Goal: Transaction & Acquisition: Purchase product/service

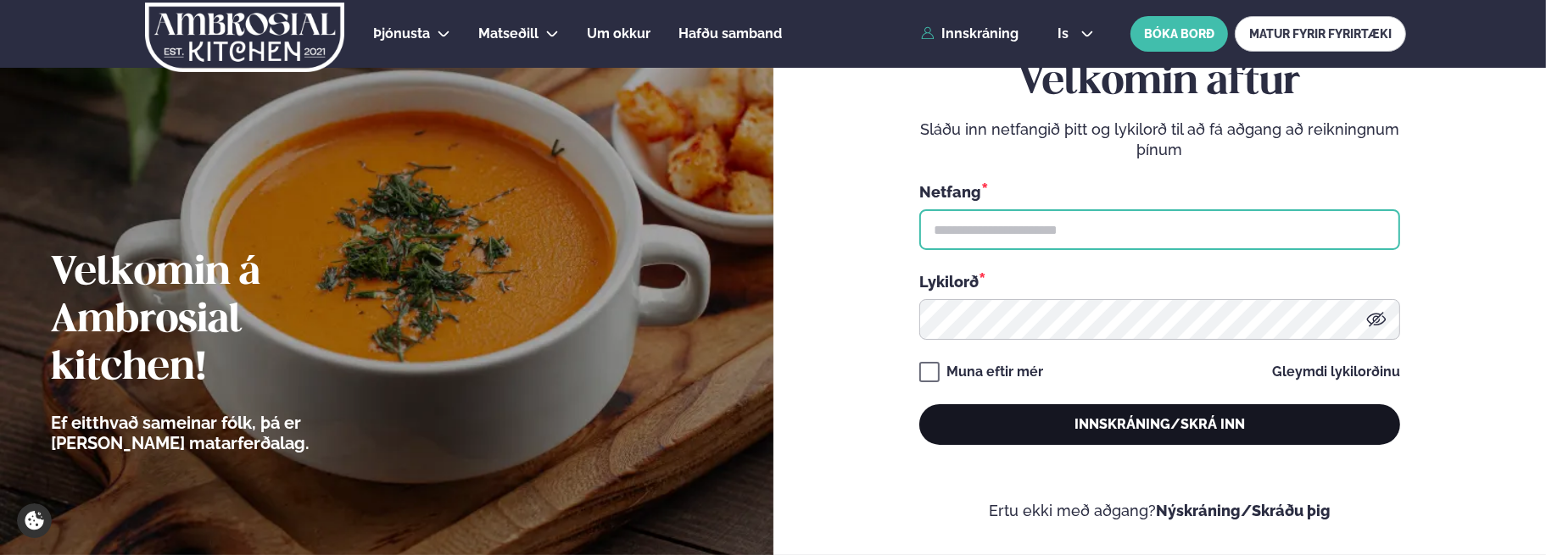
type input "**********"
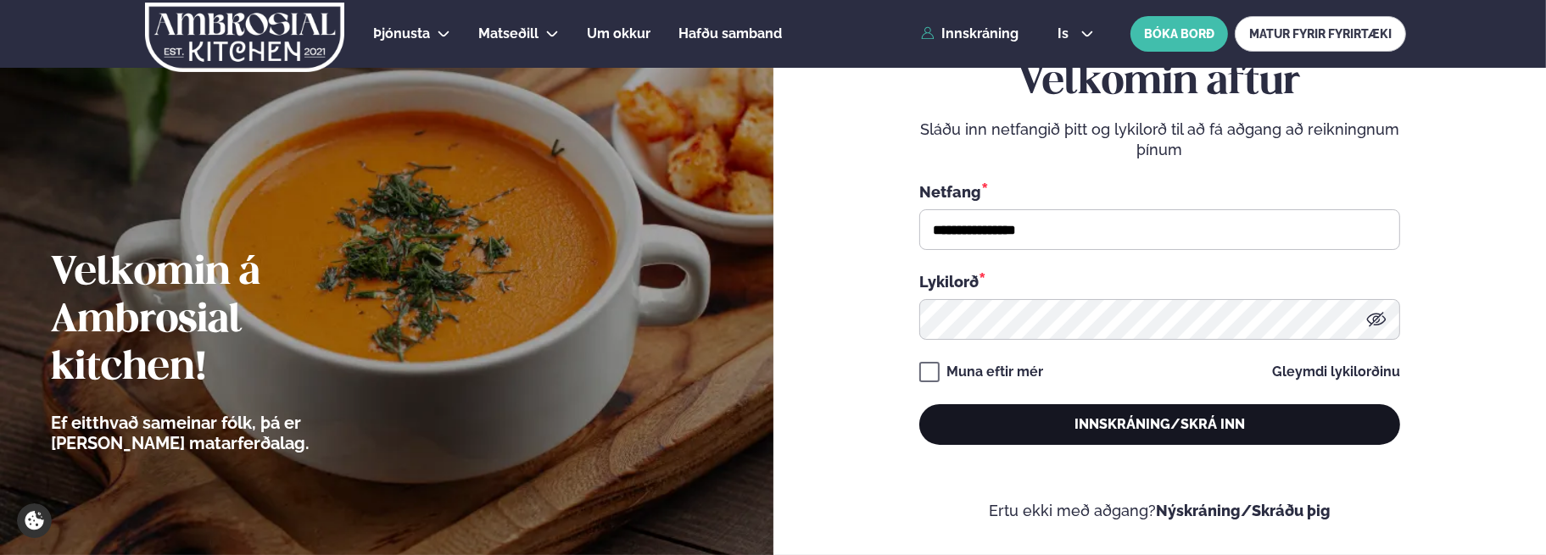
click at [1009, 420] on button "Innskráning/Skrá inn" at bounding box center [1159, 424] width 481 height 41
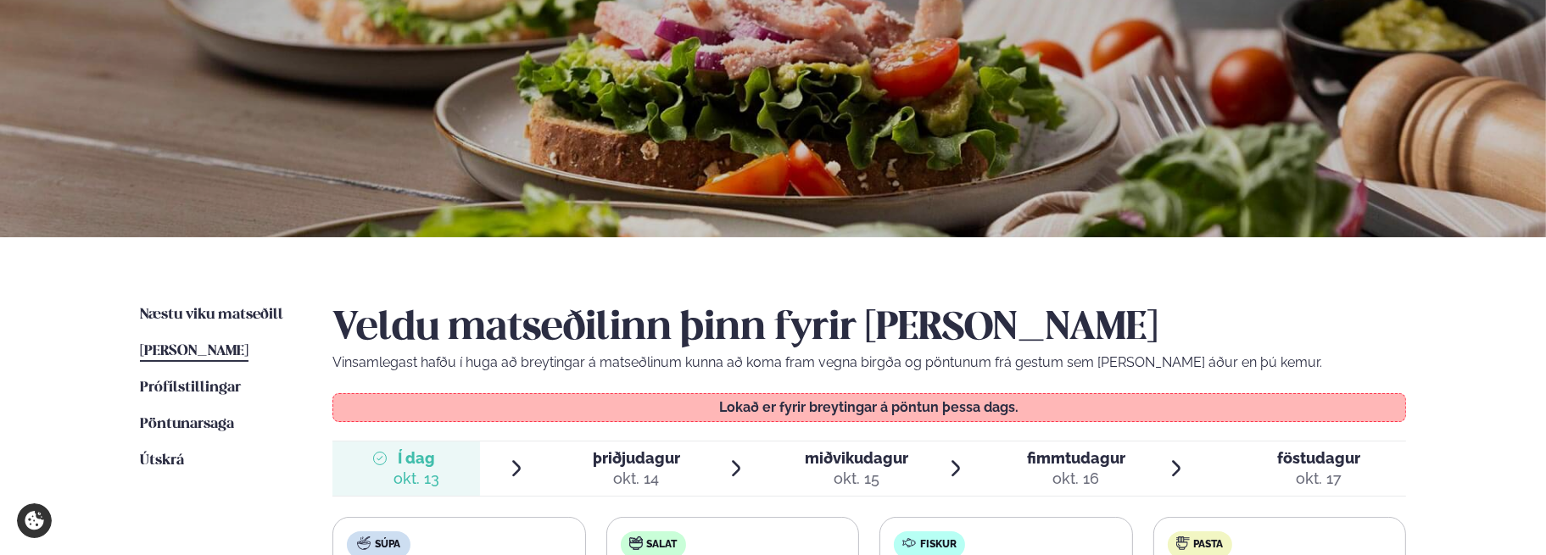
scroll to position [170, 0]
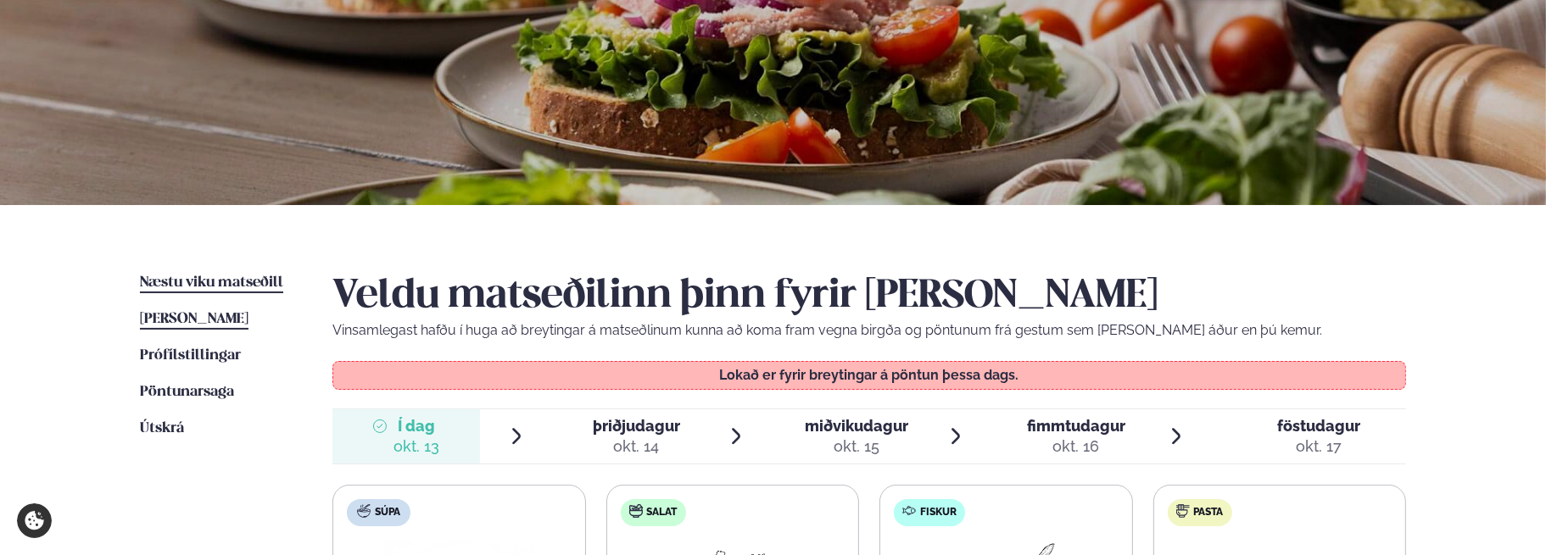
click at [163, 278] on span "Næstu viku matseðill" at bounding box center [211, 283] width 143 height 14
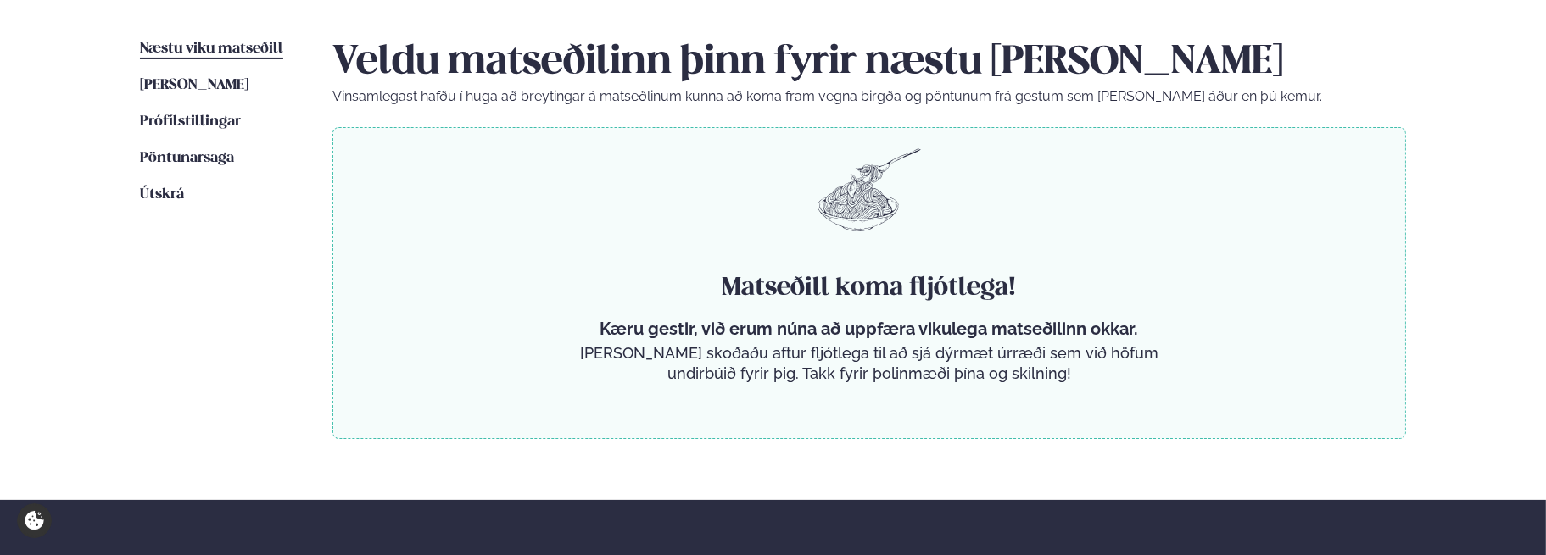
scroll to position [424, 0]
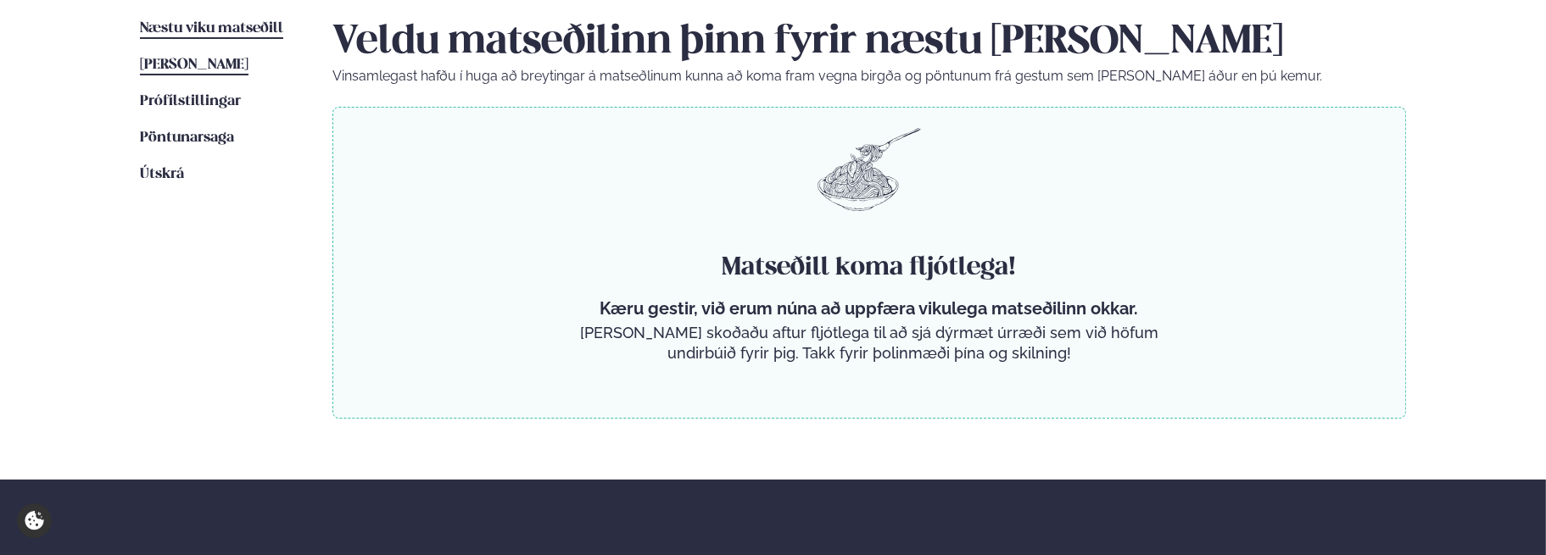
click at [248, 64] on span "[PERSON_NAME]" at bounding box center [194, 65] width 109 height 14
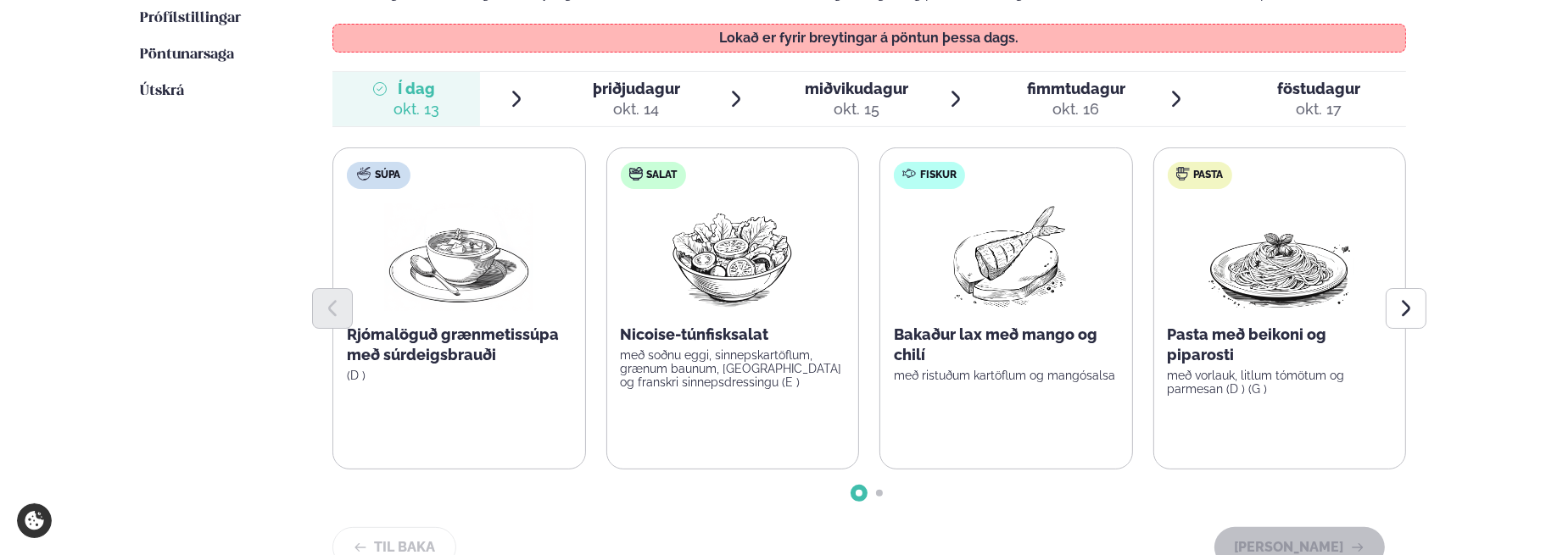
scroll to position [509, 0]
click at [631, 101] on div "okt. 14" at bounding box center [636, 107] width 87 height 20
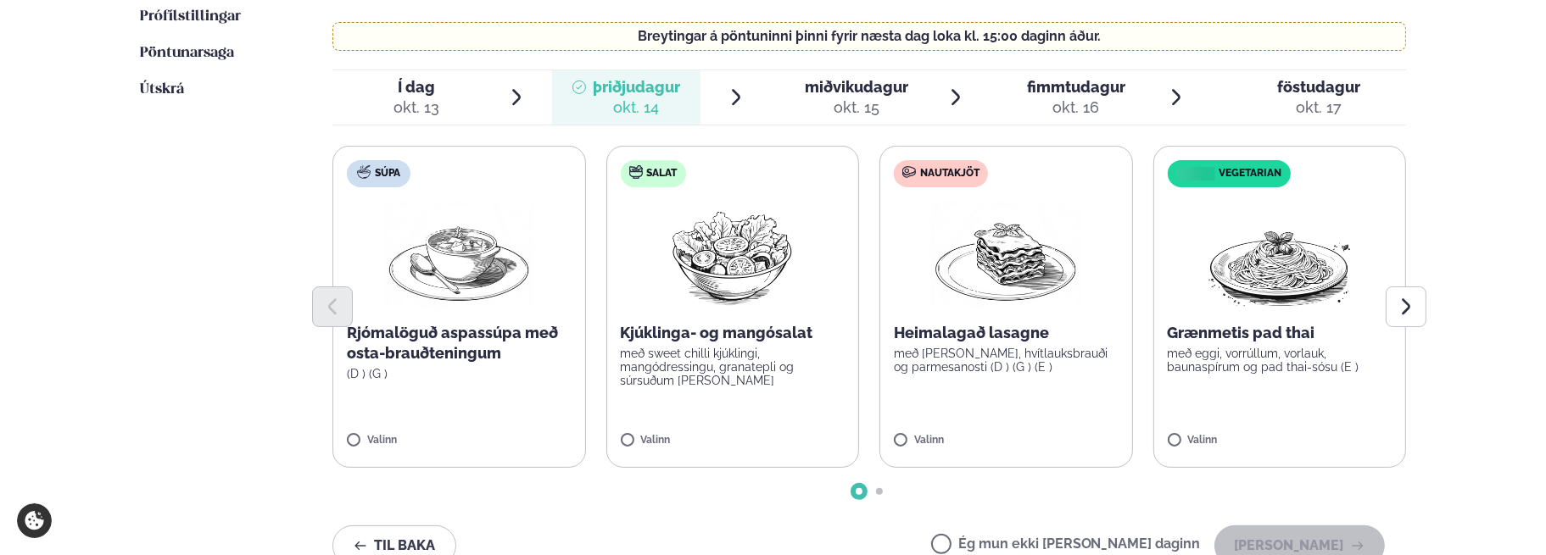
click at [995, 338] on p "Heimalagað lasagne" at bounding box center [1006, 333] width 225 height 20
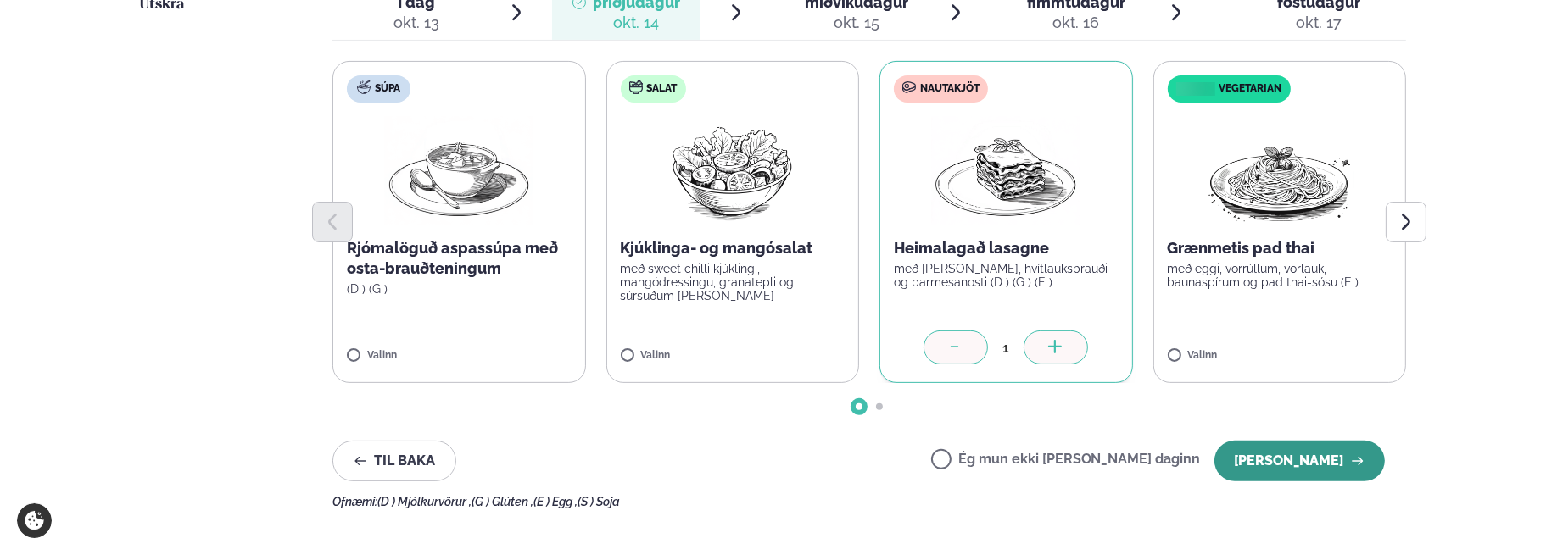
drag, startPoint x: 1350, startPoint y: 457, endPoint x: 1340, endPoint y: 455, distance: 9.5
click at [1348, 460] on button "[PERSON_NAME]" at bounding box center [1299, 461] width 170 height 41
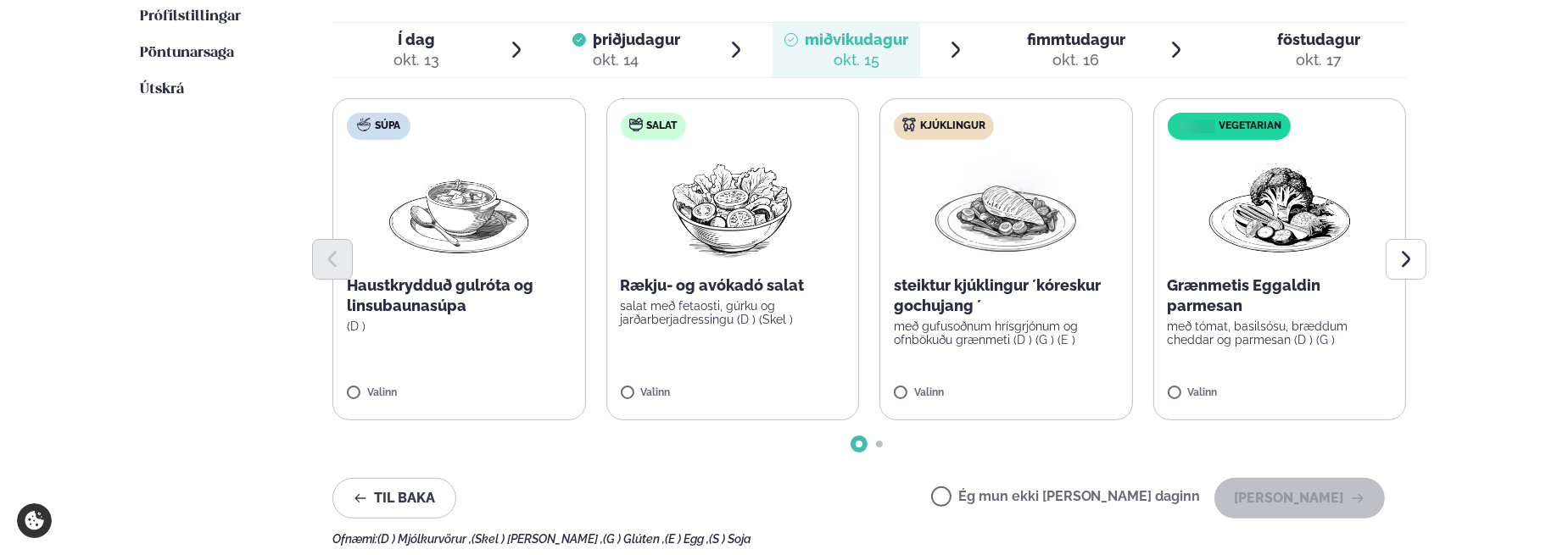
scroll to position [424, 0]
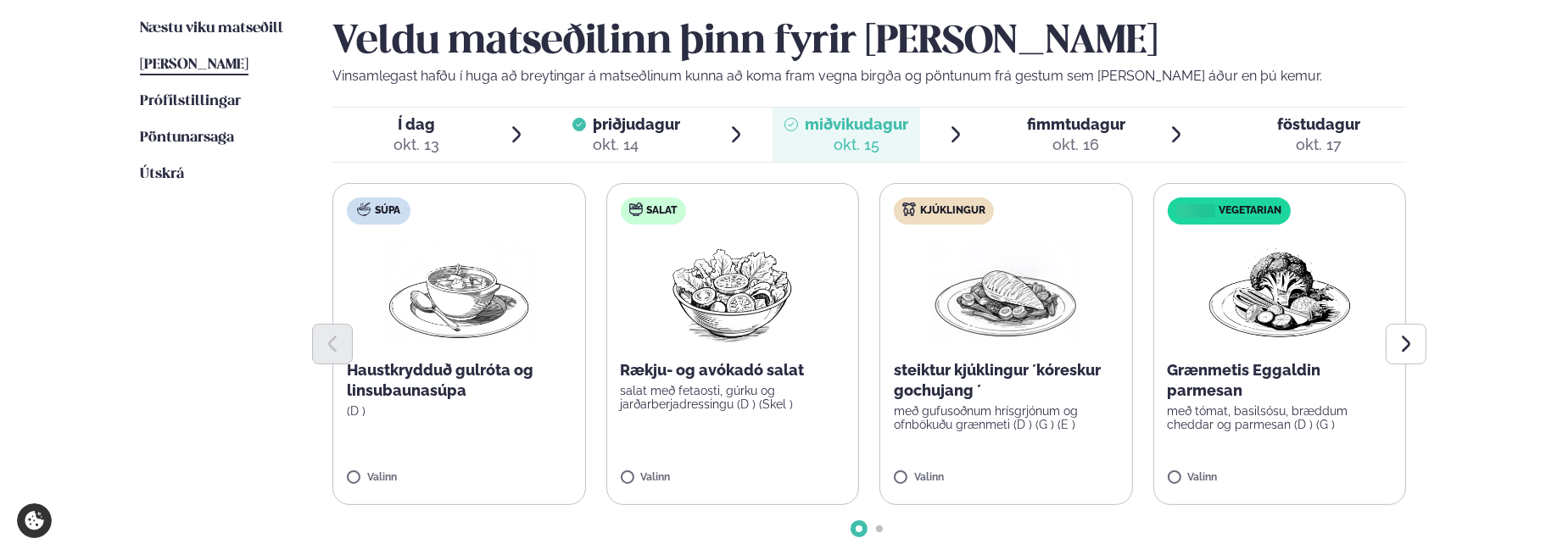
click at [1007, 318] on img at bounding box center [1005, 292] width 149 height 109
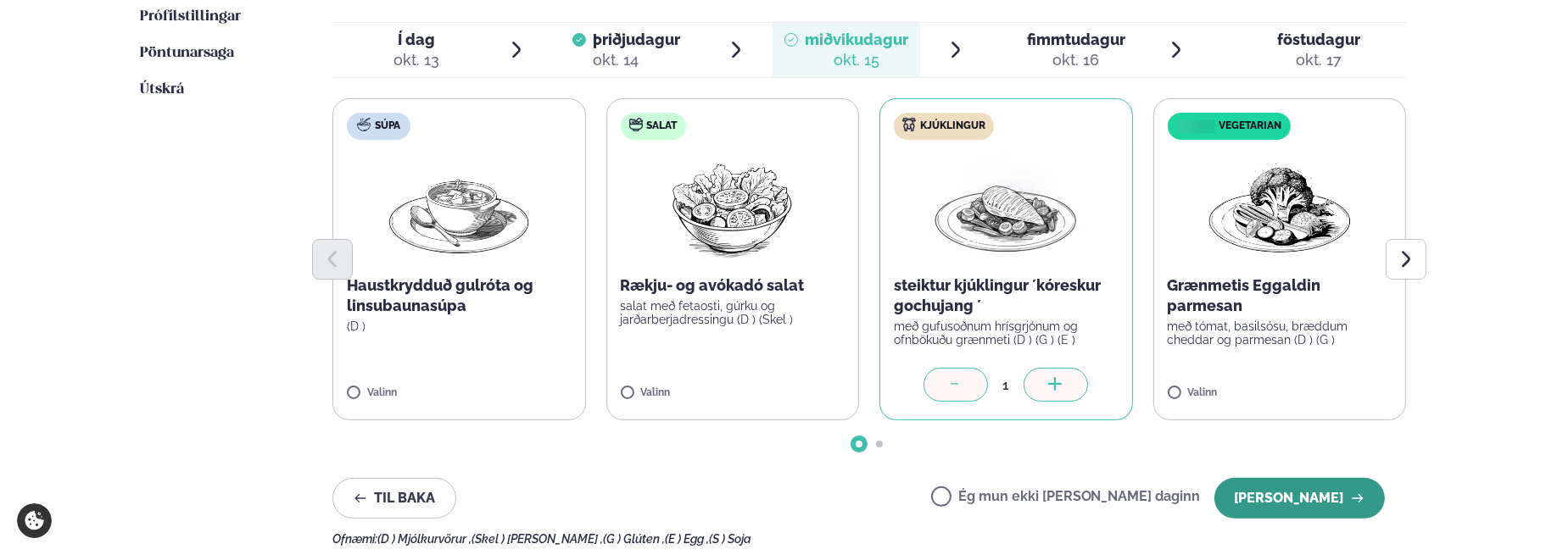
click at [1278, 491] on button "[PERSON_NAME]" at bounding box center [1299, 498] width 170 height 41
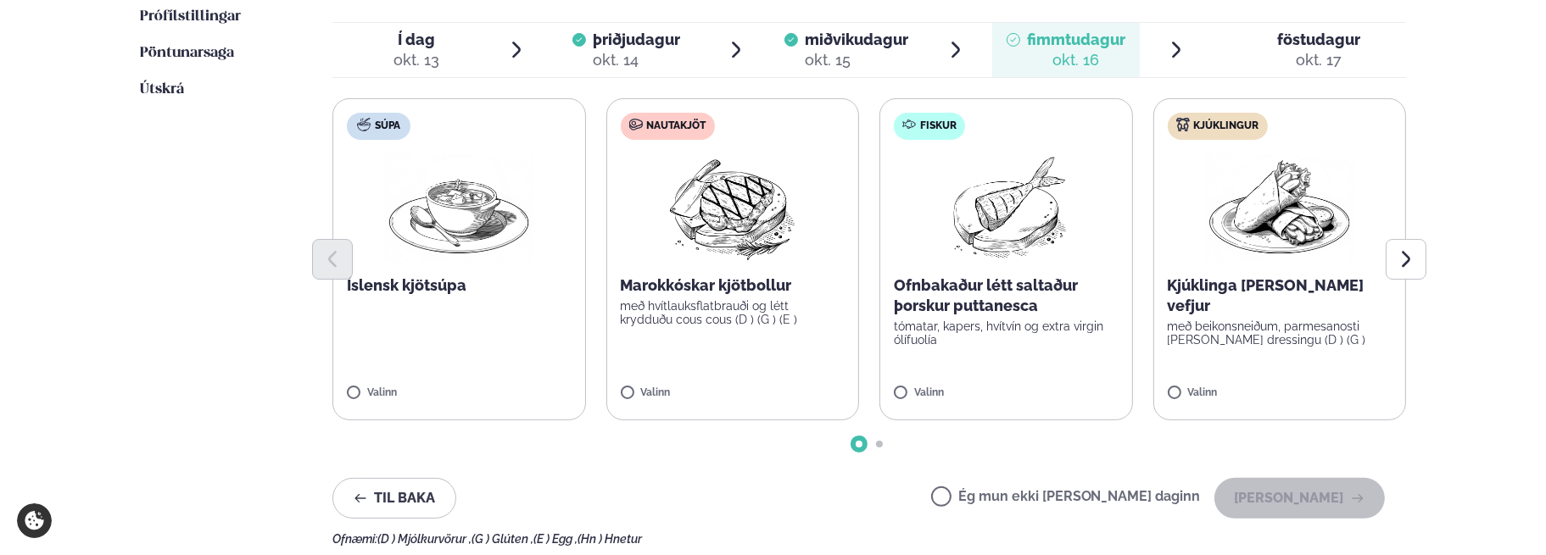
click at [492, 218] on img at bounding box center [458, 207] width 149 height 109
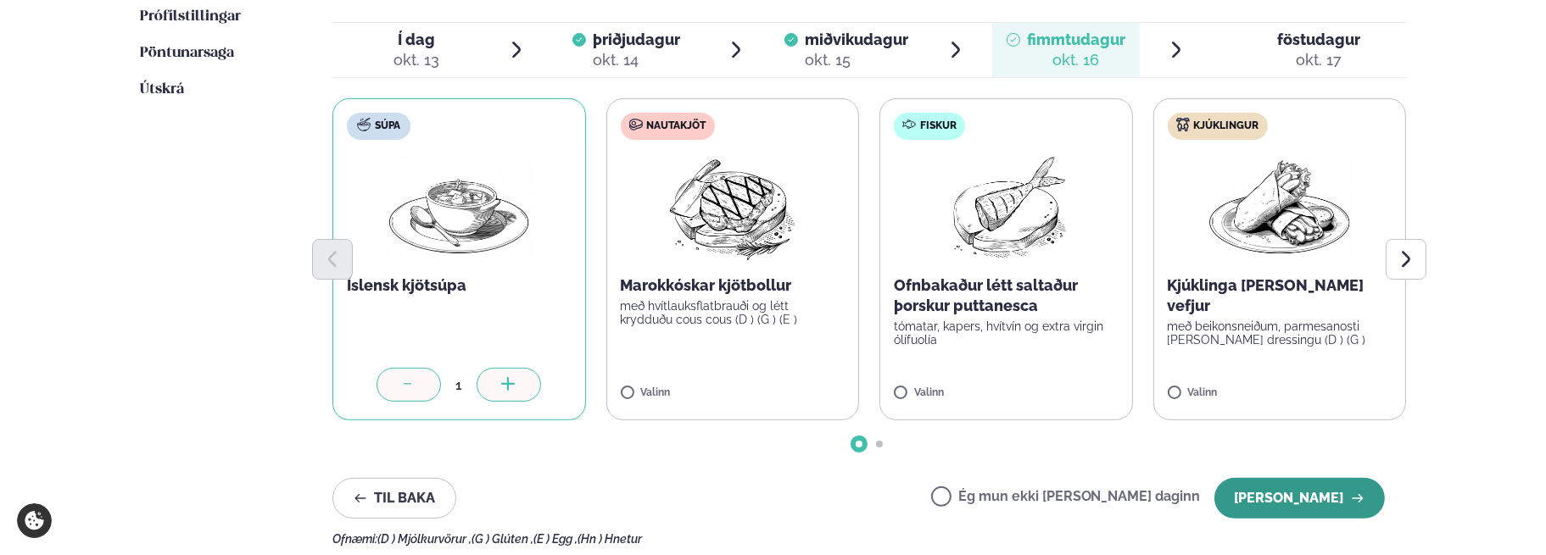
click at [1313, 504] on button "[PERSON_NAME]" at bounding box center [1299, 498] width 170 height 41
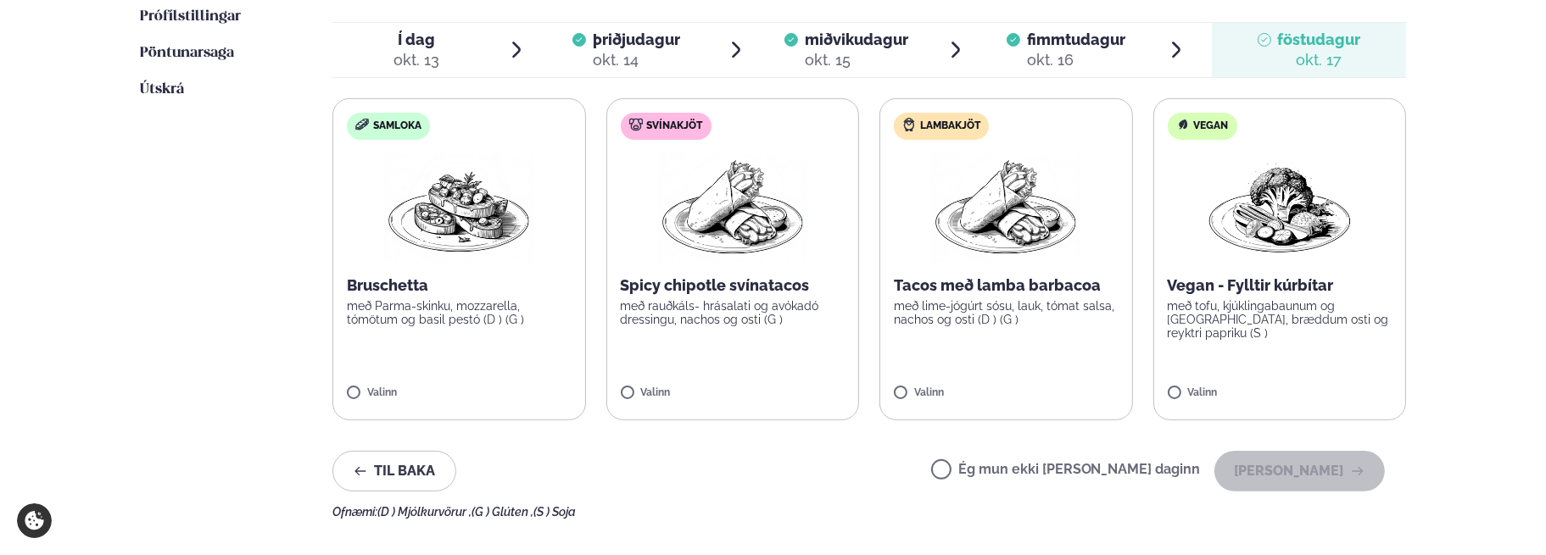
click at [1010, 233] on img at bounding box center [1005, 207] width 149 height 109
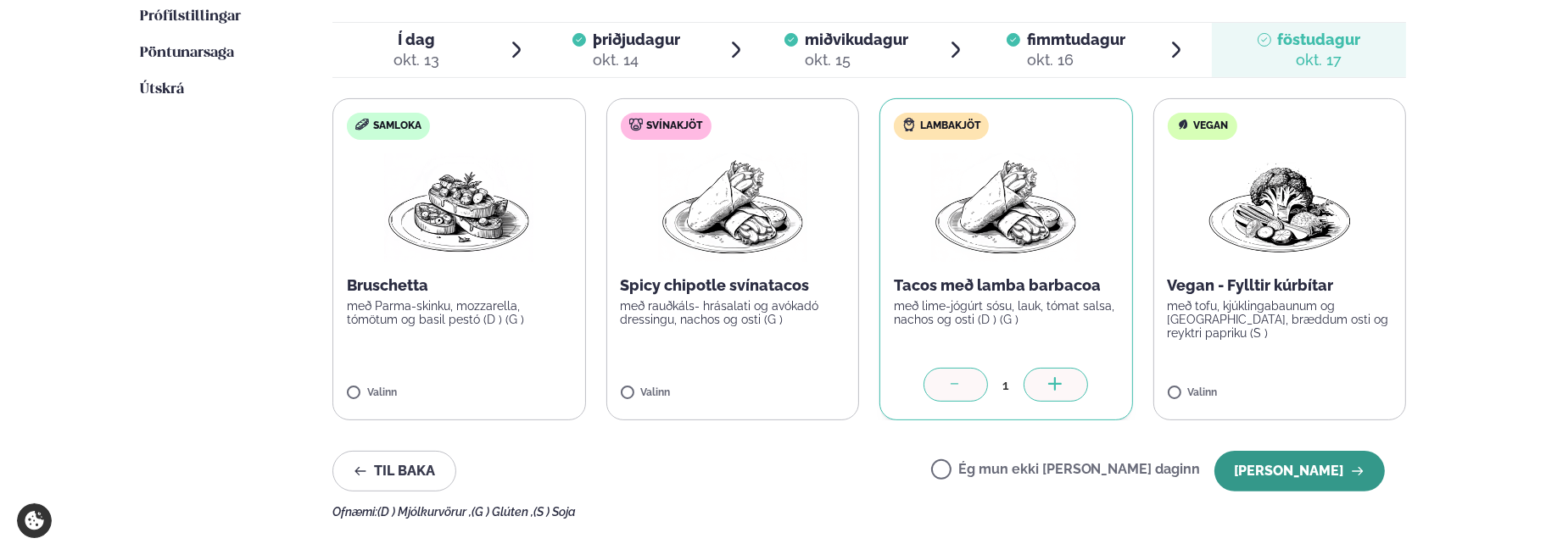
click at [1298, 453] on button "[PERSON_NAME]" at bounding box center [1299, 471] width 170 height 41
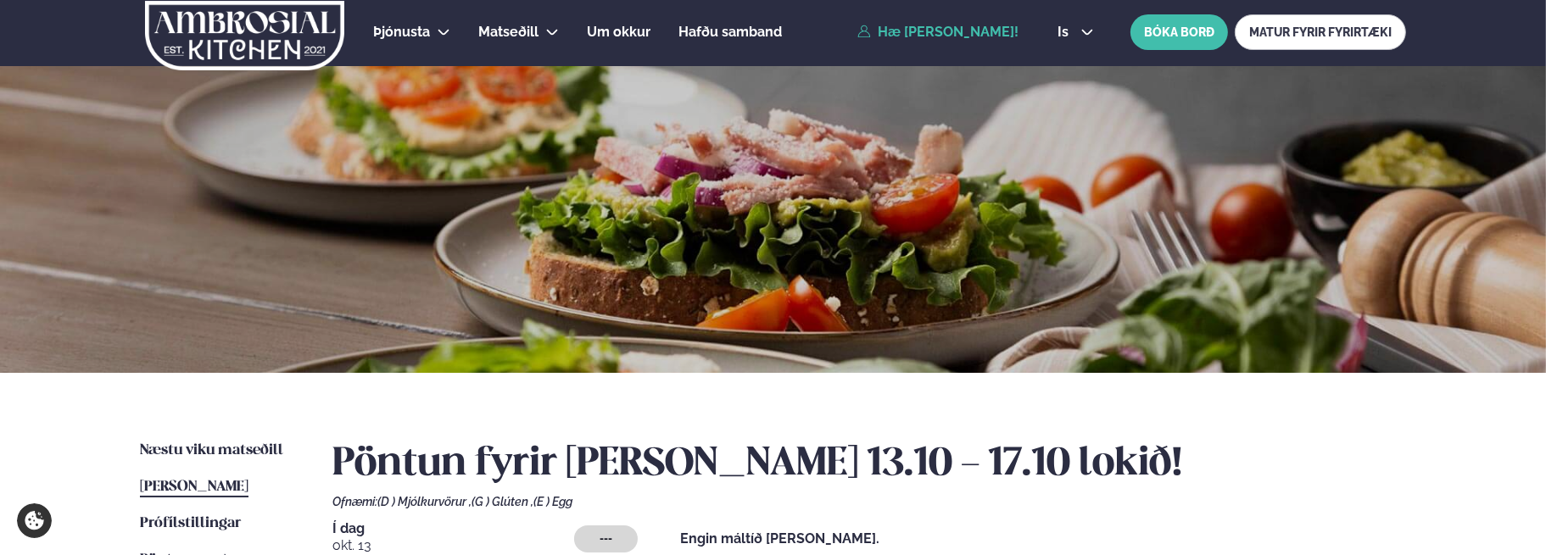
scroll to position [0, 0]
